Goal: Check status

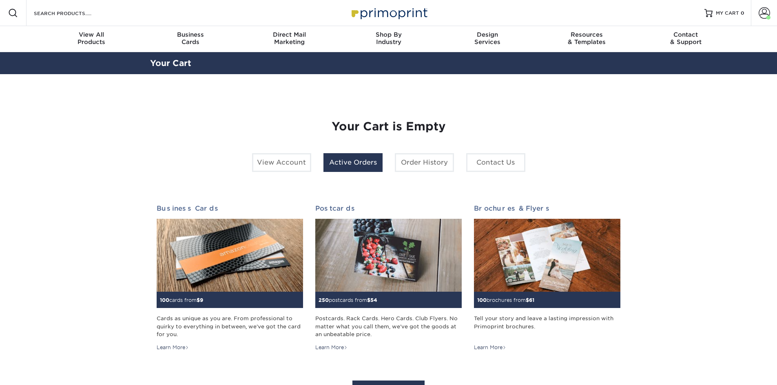
click at [345, 163] on link "Active Orders" at bounding box center [352, 162] width 59 height 19
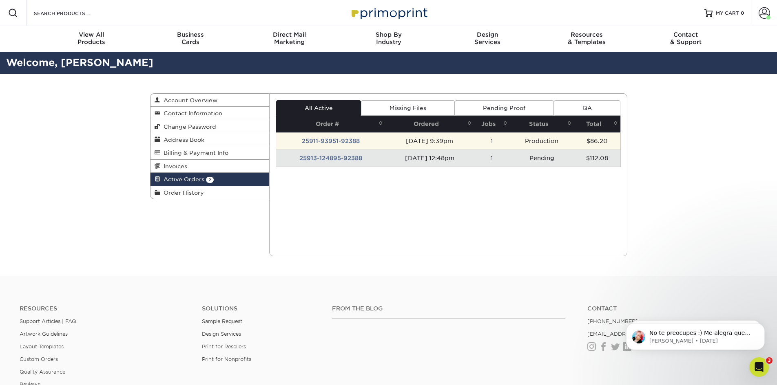
click at [407, 138] on td "[DATE] 9:39pm" at bounding box center [429, 140] width 88 height 17
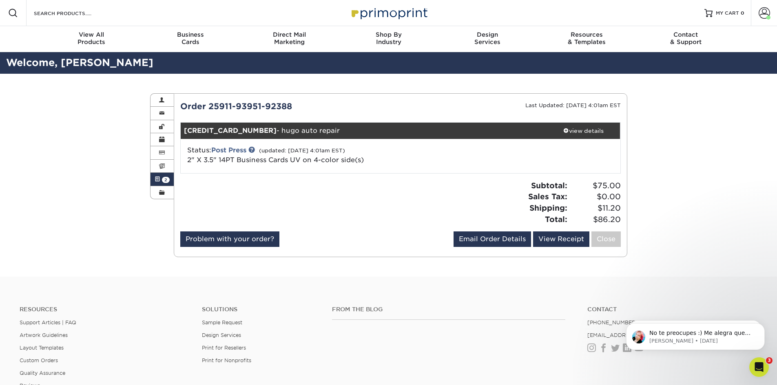
click at [160, 181] on link "Active Orders 2" at bounding box center [162, 179] width 24 height 13
